Goal: Task Accomplishment & Management: Manage account settings

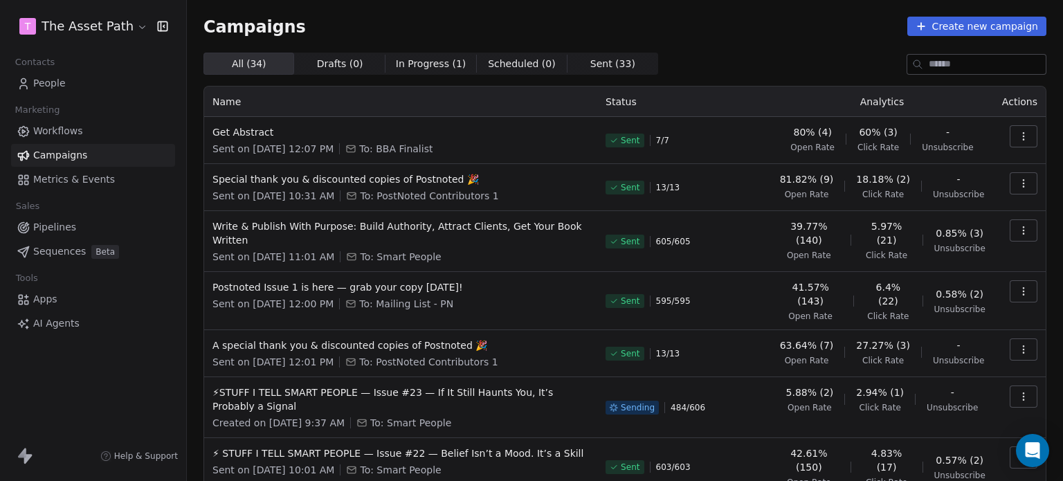
click at [69, 27] on html "T The Asset Path Contacts People Marketing Workflows Campaigns Metrics & Events…" at bounding box center [531, 240] width 1063 height 481
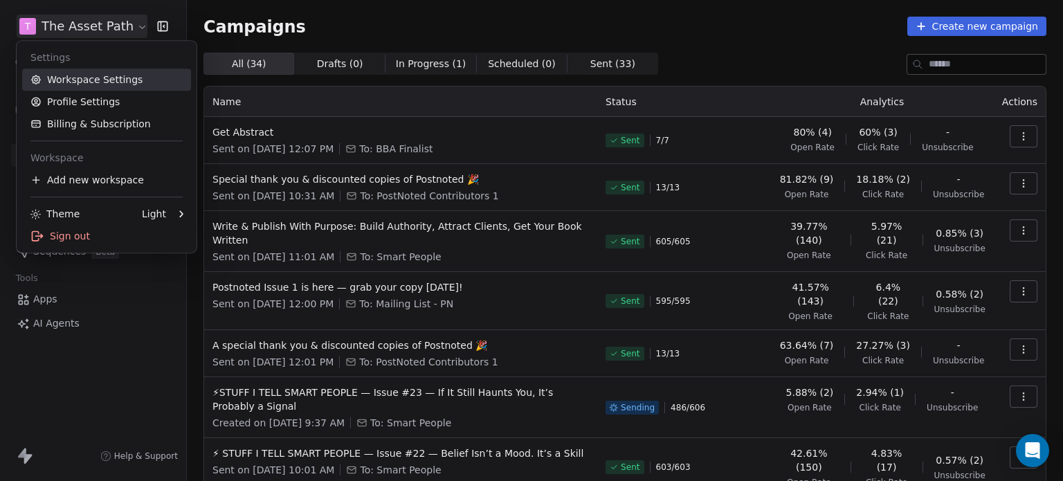
click at [86, 84] on link "Workspace Settings" at bounding box center [106, 79] width 169 height 22
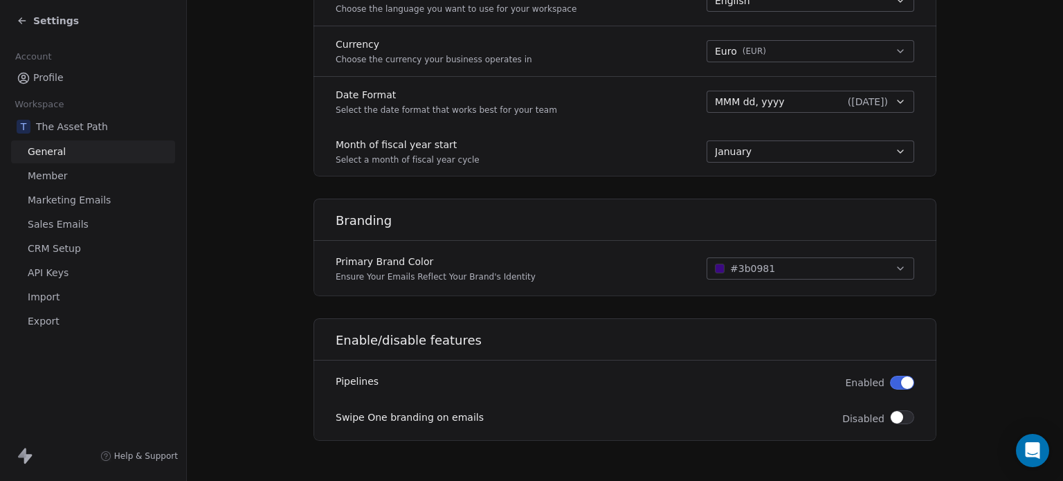
scroll to position [704, 0]
click at [51, 175] on span "Member" at bounding box center [48, 176] width 40 height 15
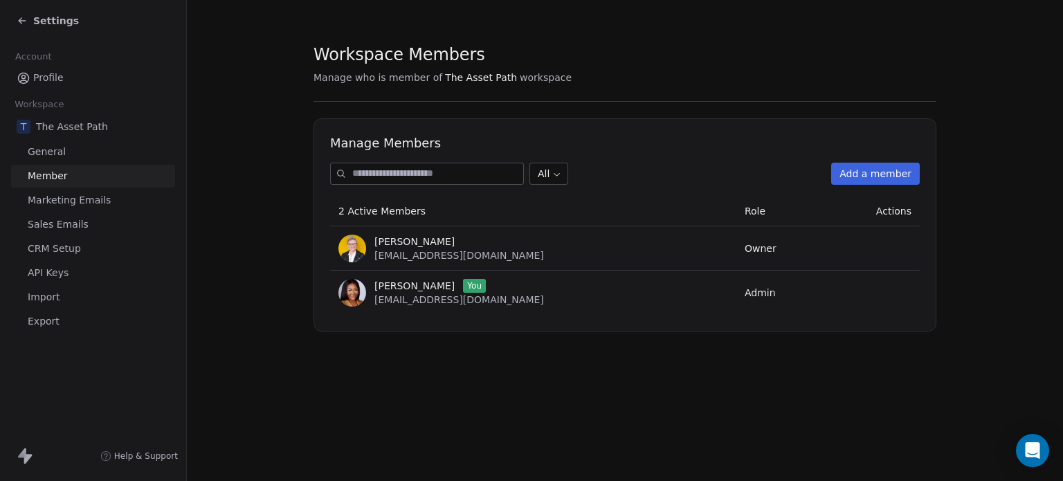
click at [66, 201] on span "Marketing Emails" at bounding box center [69, 200] width 83 height 15
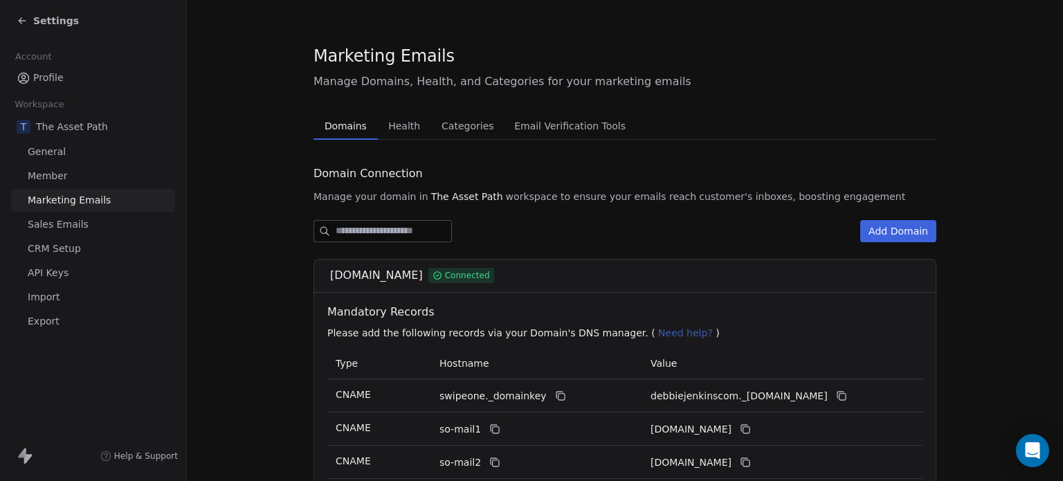
click at [379, 124] on button "Health Health" at bounding box center [404, 126] width 53 height 28
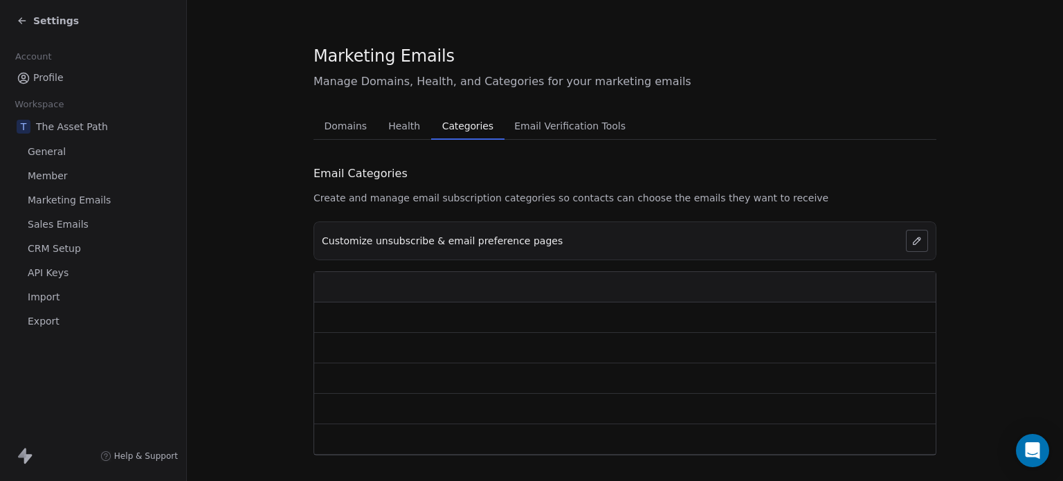
click at [470, 122] on span "Categories" at bounding box center [468, 125] width 62 height 19
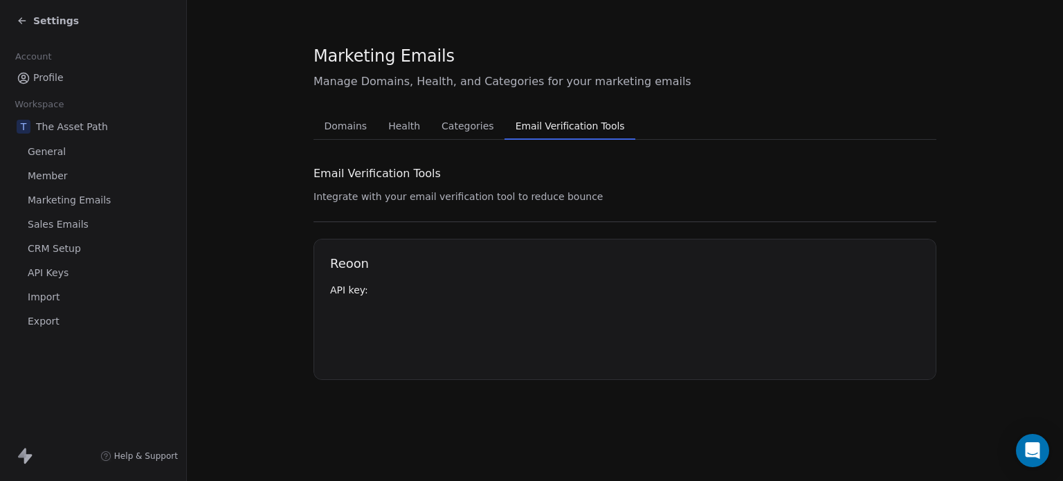
click at [545, 116] on span "Email Verification Tools" at bounding box center [570, 125] width 120 height 19
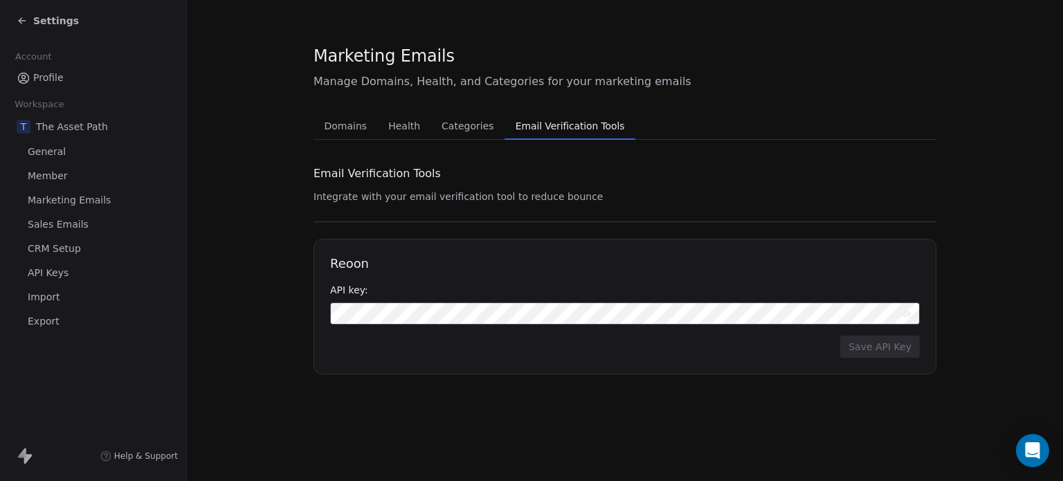
click at [60, 248] on span "CRM Setup" at bounding box center [54, 248] width 53 height 15
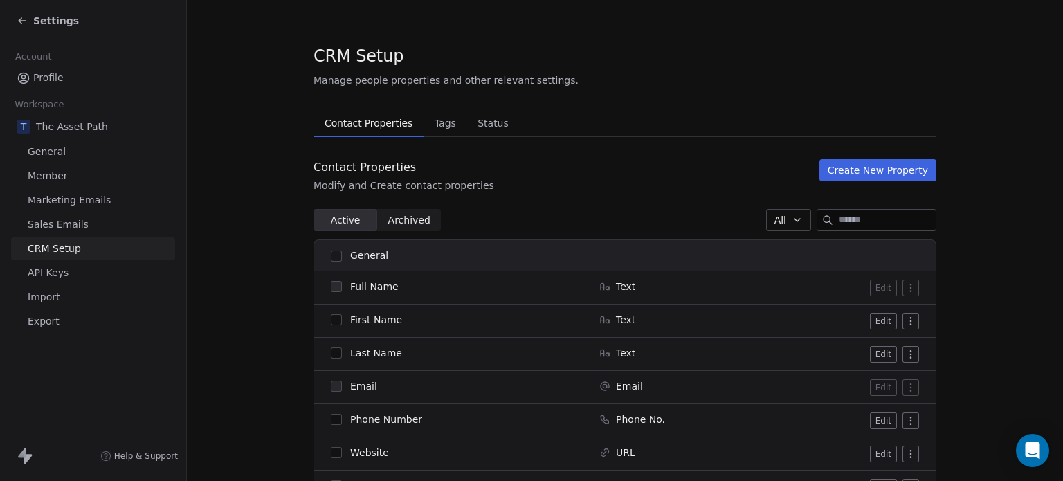
click at [34, 220] on span "Sales Emails" at bounding box center [58, 224] width 61 height 15
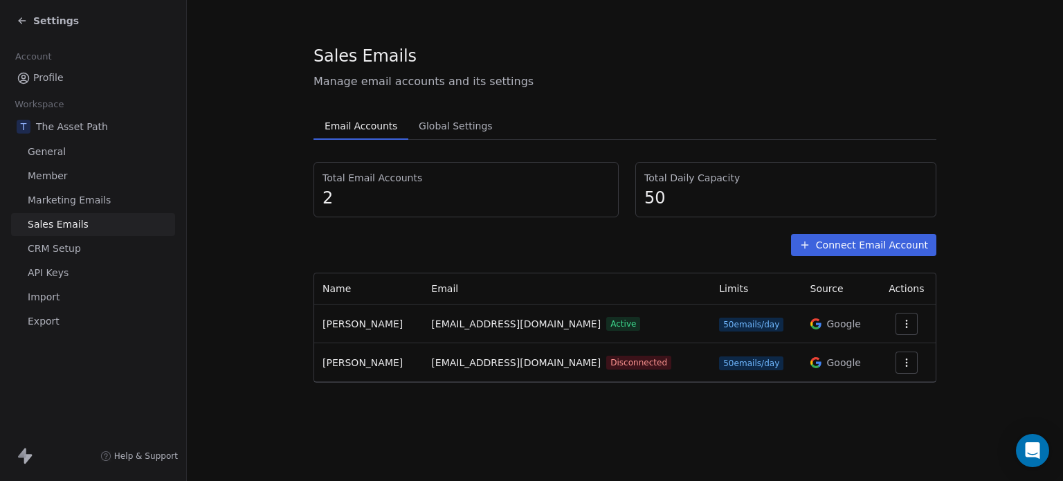
click at [913, 364] on button "button" at bounding box center [906, 362] width 22 height 22
click at [893, 392] on span "Reconnect" at bounding box center [879, 393] width 51 height 15
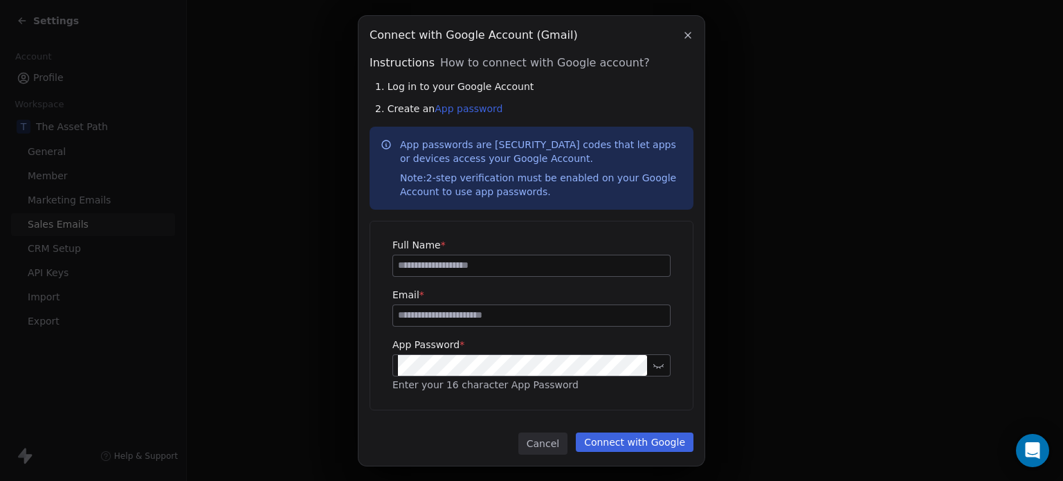
click at [446, 259] on input at bounding box center [531, 265] width 277 height 21
click at [442, 264] on input at bounding box center [531, 265] width 277 height 21
drag, startPoint x: 562, startPoint y: 386, endPoint x: 383, endPoint y: 386, distance: 178.5
click at [383, 386] on div "Full Name * Email * App Password * Enter your 16 character App Password" at bounding box center [531, 315] width 322 height 188
copy span "Enter your 16 character App Password"
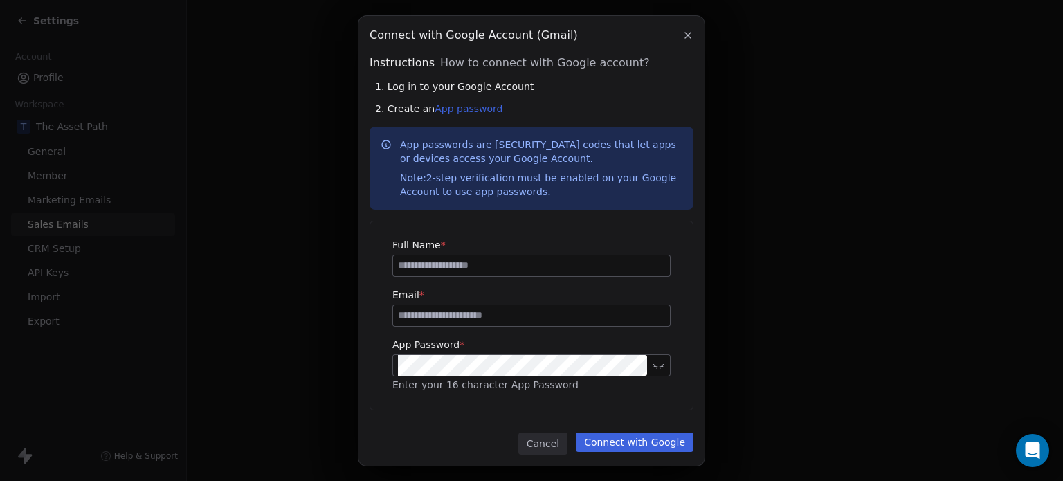
click at [819, 299] on div "Connect with Google Account (Gmail) Connect with Google Account (Gmail) Instruc…" at bounding box center [531, 241] width 1063 height 450
click at [688, 32] on icon "button" at bounding box center [687, 35] width 11 height 11
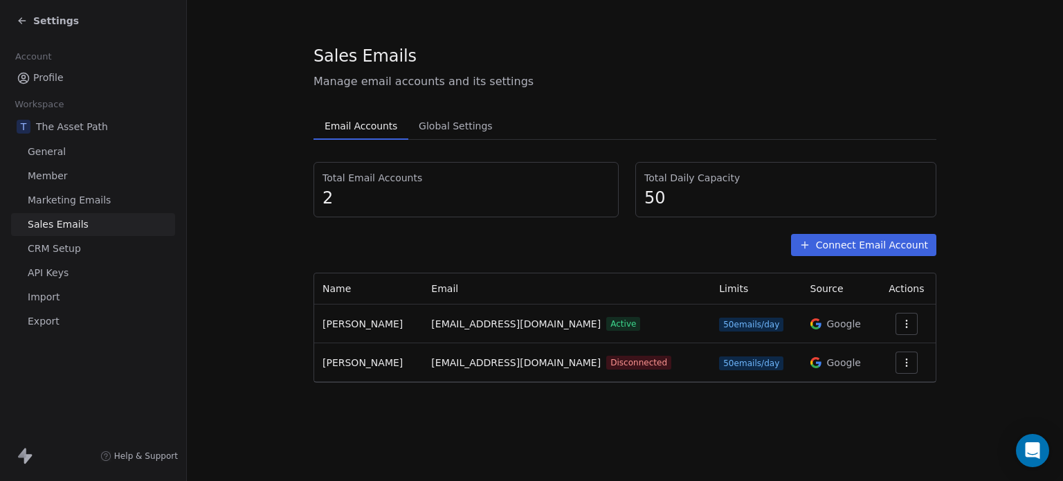
click at [55, 81] on span "Profile" at bounding box center [48, 78] width 30 height 15
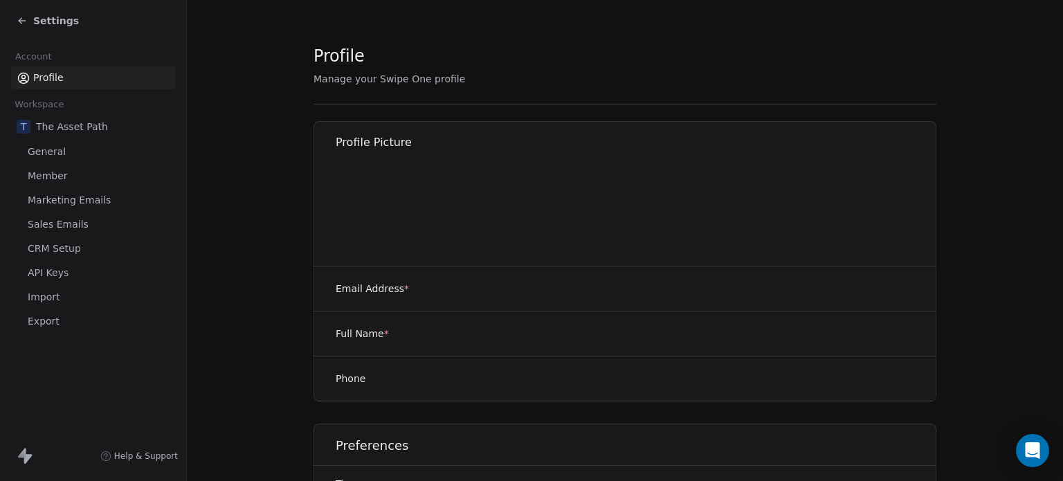
click at [50, 19] on span "Settings" at bounding box center [56, 21] width 46 height 14
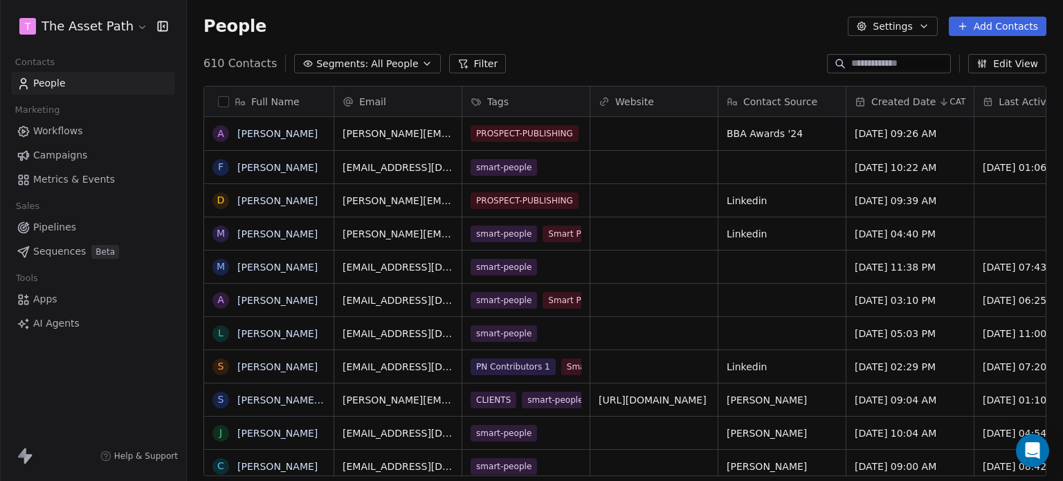
scroll to position [412, 865]
